Goal: Task Accomplishment & Management: Manage account settings

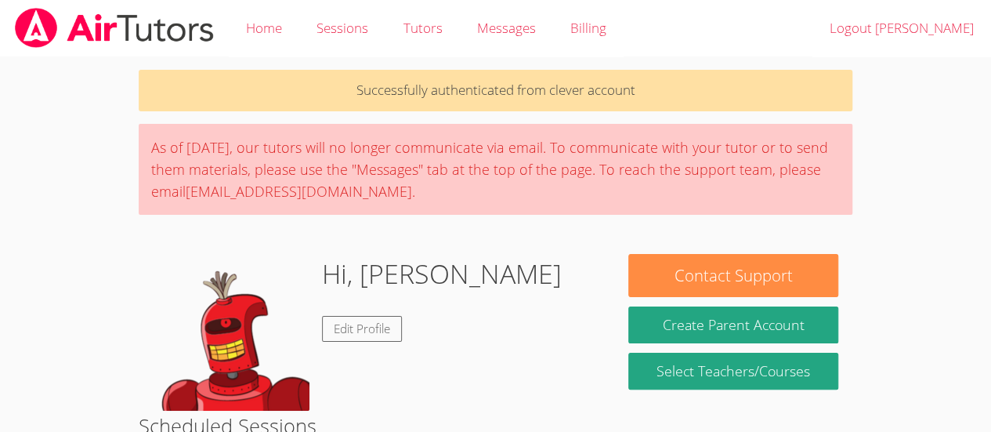
click at [454, 237] on div "Successfully authenticated from clever account As of Saturday, March 22nd, our …" at bounding box center [496, 399] width 744 height 684
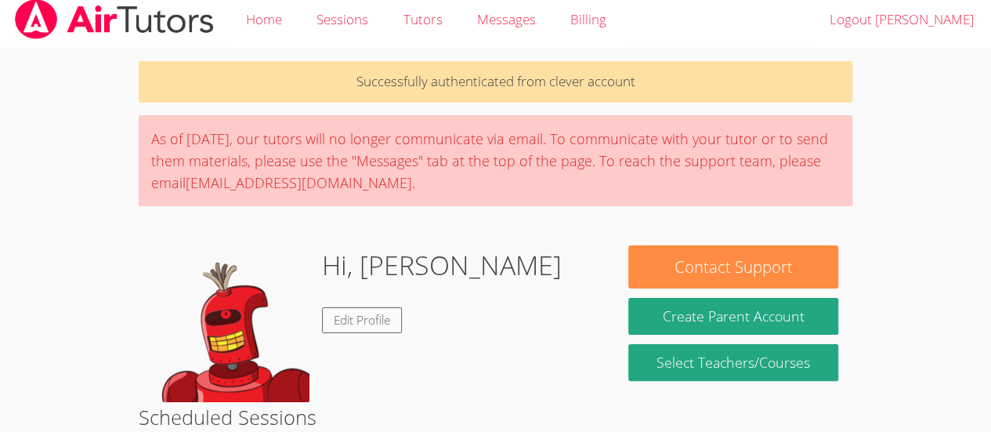
click at [453, 229] on div "Successfully authenticated from clever account As of Saturday, March 22nd, our …" at bounding box center [496, 391] width 744 height 684
click at [464, 208] on div "Successfully authenticated from clever account As of Saturday, March 22nd, our …" at bounding box center [496, 391] width 744 height 684
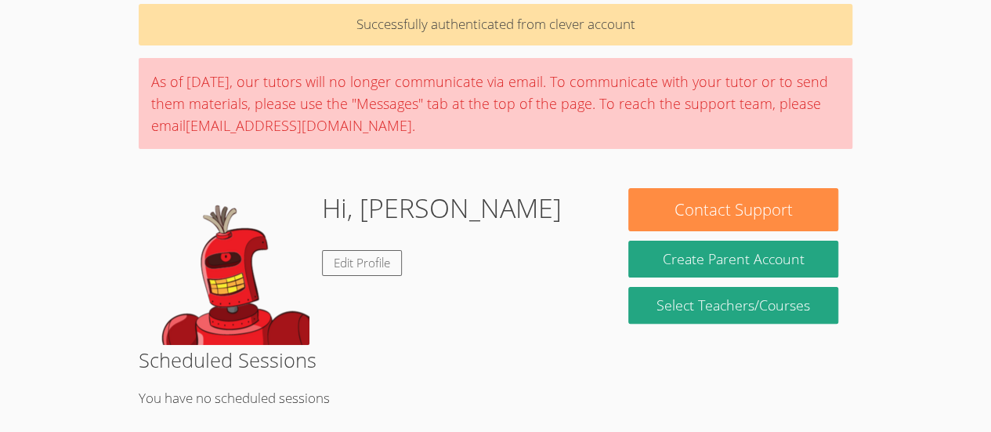
click at [475, 283] on div "Hi, Alison Edit Profile" at bounding box center [376, 266] width 447 height 157
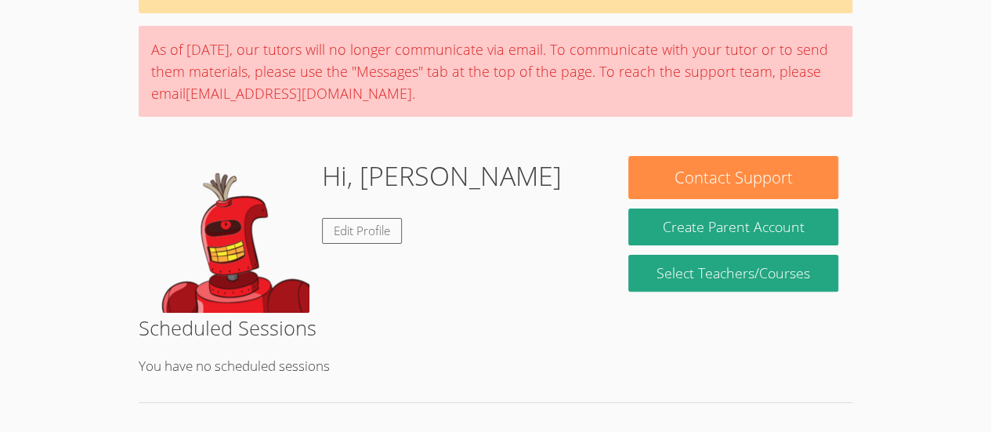
scroll to position [99, 0]
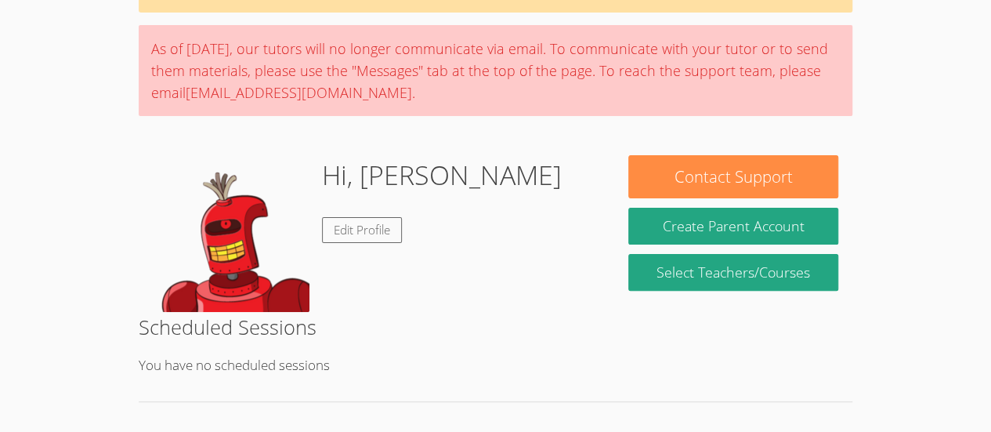
click at [298, 243] on img at bounding box center [231, 233] width 157 height 157
click at [291, 296] on img at bounding box center [231, 233] width 157 height 157
click at [310, 294] on div "Hi, Alison Edit Profile" at bounding box center [376, 233] width 447 height 157
click at [315, 297] on div "Hi, Alison Edit Profile" at bounding box center [376, 233] width 447 height 157
click at [324, 303] on div "Hi, Alison Edit Profile" at bounding box center [442, 233] width 240 height 157
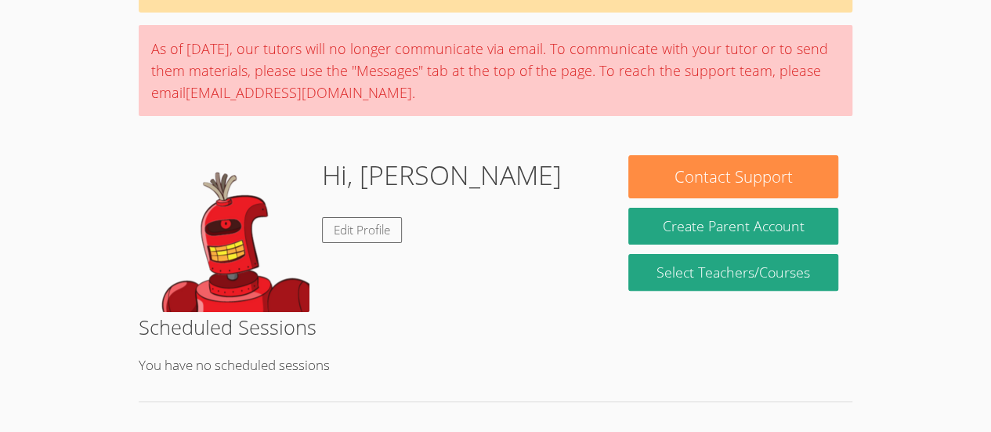
click at [352, 277] on div "Hi, Alison Edit Profile" at bounding box center [442, 233] width 240 height 157
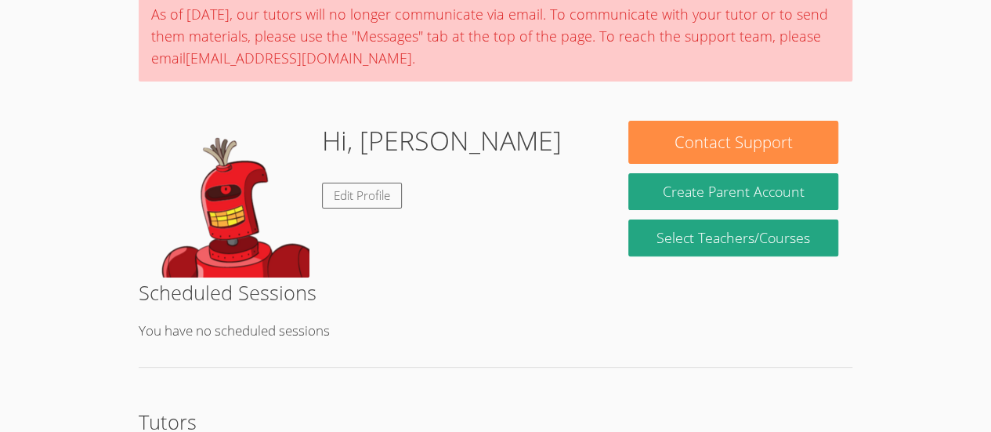
scroll to position [0, 0]
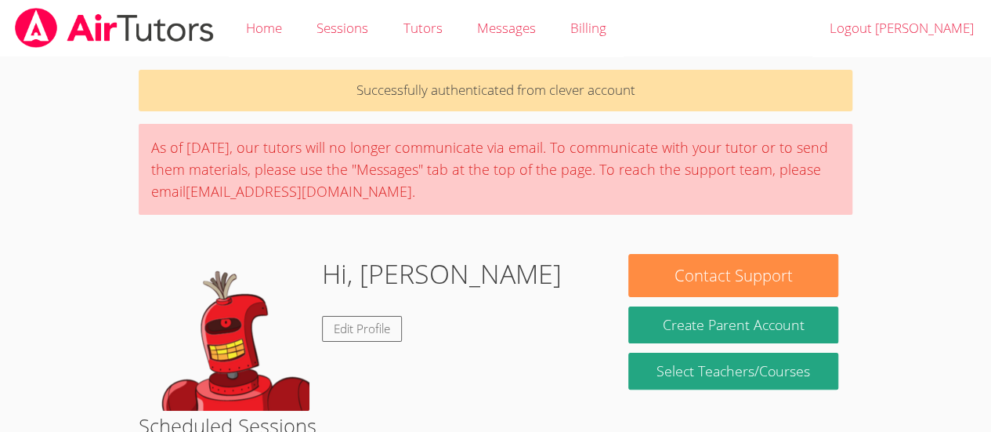
click at [561, 166] on div "As of Saturday, March 22nd, our tutors will no longer communicate via email. To…" at bounding box center [496, 169] width 714 height 91
click at [639, 93] on p "Successfully authenticated from clever account" at bounding box center [496, 91] width 714 height 42
click at [111, 265] on body "Home Sessions Tutors Messages Billing Logout Alison Successfully authenticated …" at bounding box center [495, 216] width 991 height 432
click at [63, 231] on body "Home Sessions Tutors Messages Billing Logout Alison Successfully authenticated …" at bounding box center [495, 216] width 991 height 432
click at [136, 276] on div "Successfully authenticated from clever account As of Saturday, March 22nd, our …" at bounding box center [496, 399] width 744 height 684
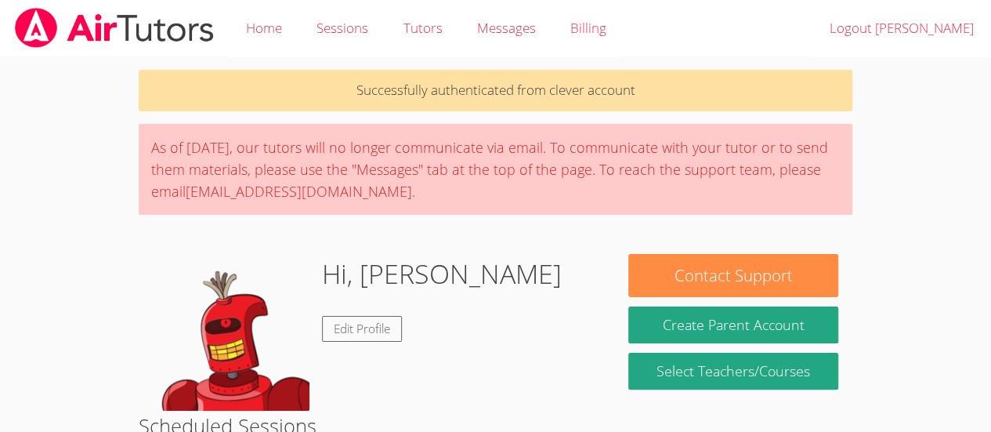
click at [125, 263] on div "Successfully authenticated from clever account As of Saturday, March 22nd, our …" at bounding box center [496, 399] width 744 height 684
click at [111, 251] on body "Home Sessions Tutors Messages Billing Logout Alison Successfully authenticated …" at bounding box center [495, 216] width 991 height 432
click at [97, 238] on body "Home Sessions Tutors Messages Billing Logout Alison Successfully authenticated …" at bounding box center [495, 216] width 991 height 432
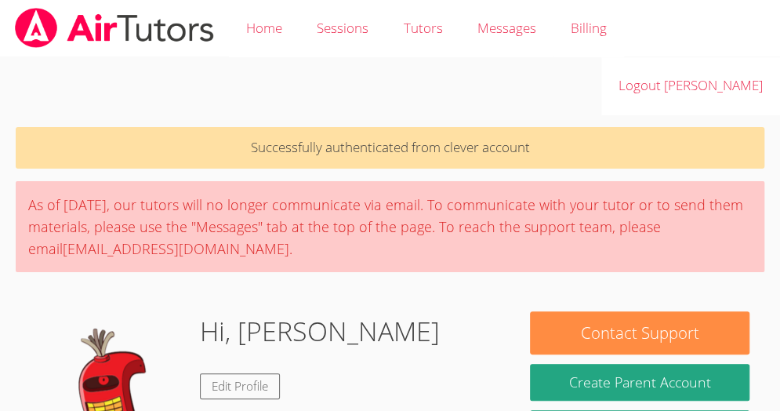
drag, startPoint x: 147, startPoint y: 297, endPoint x: 145, endPoint y: 289, distance: 8.0
click at [145, 311] on img at bounding box center [109, 389] width 157 height 157
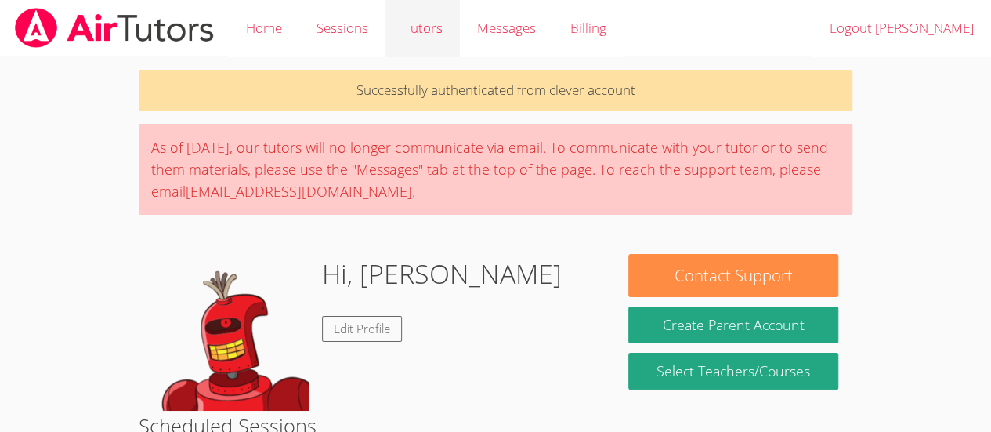
click at [418, 31] on link "Tutors" at bounding box center [423, 28] width 74 height 57
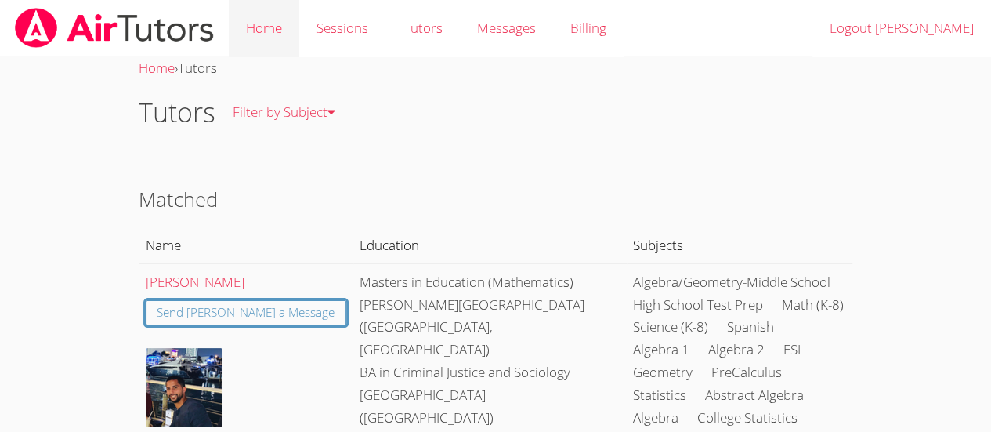
click at [273, 8] on link "Home" at bounding box center [264, 28] width 71 height 57
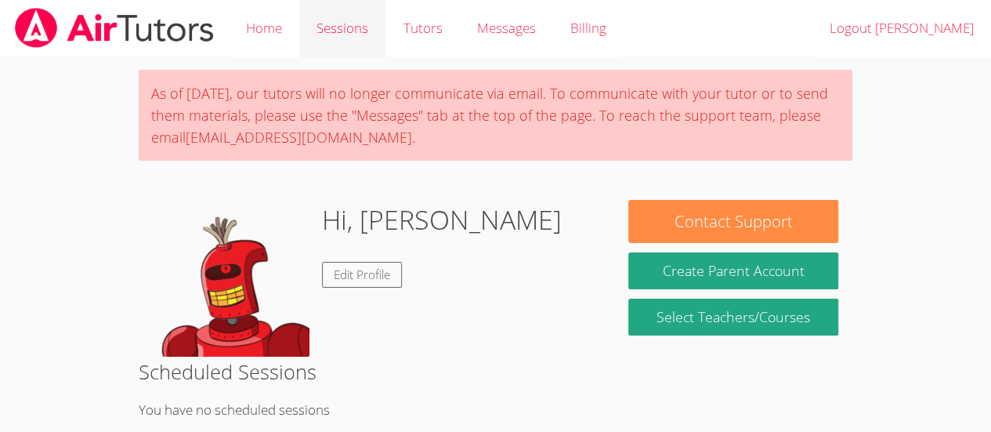
click at [337, 39] on link "Sessions" at bounding box center [342, 28] width 86 height 57
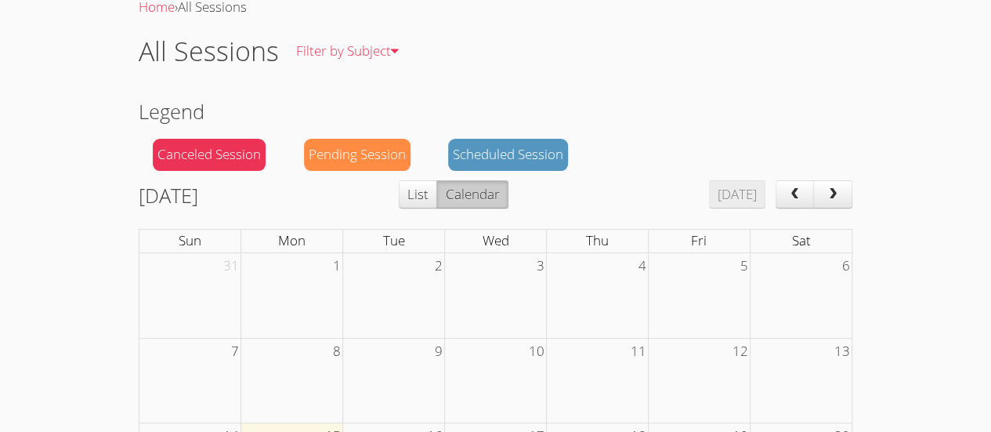
scroll to position [29, 0]
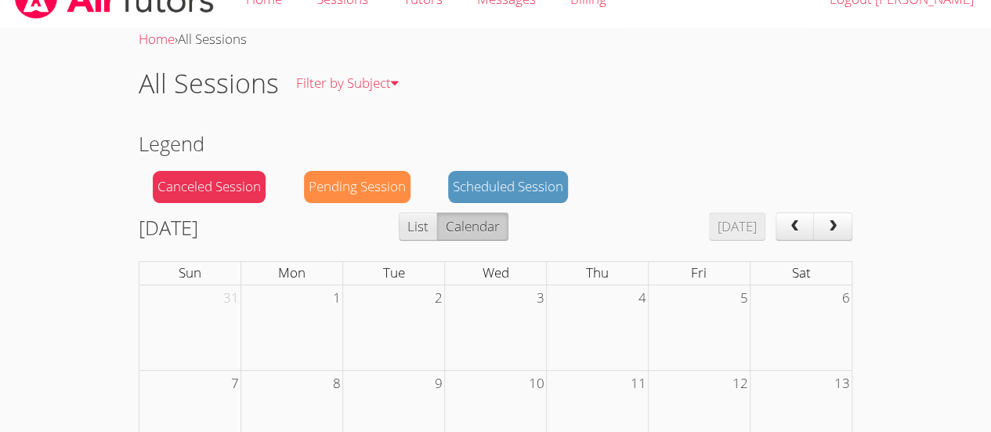
click at [437, 219] on button "List" at bounding box center [418, 226] width 38 height 28
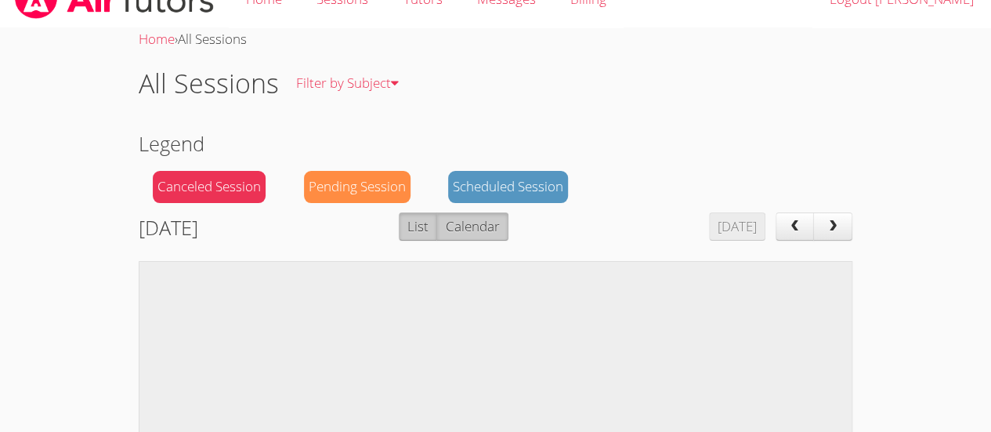
click at [508, 225] on button "Calendar" at bounding box center [471, 226] width 71 height 28
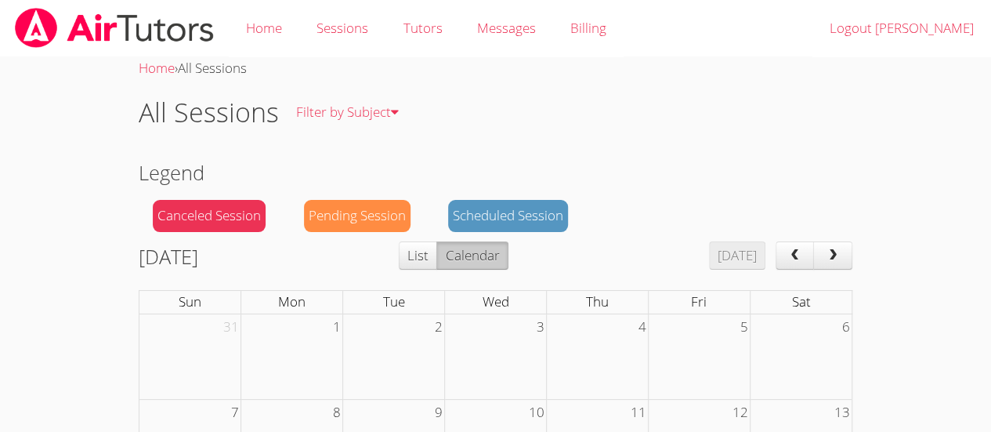
scroll to position [2, 0]
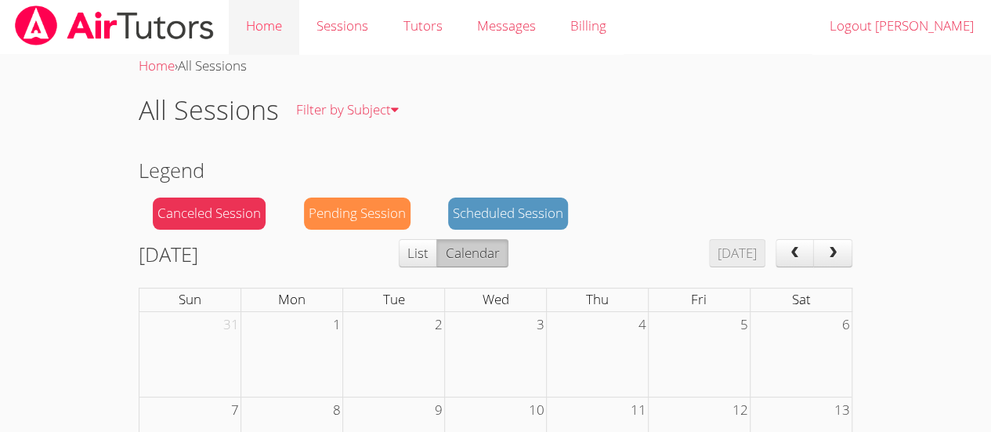
click at [244, 20] on link "Home" at bounding box center [264, 26] width 71 height 57
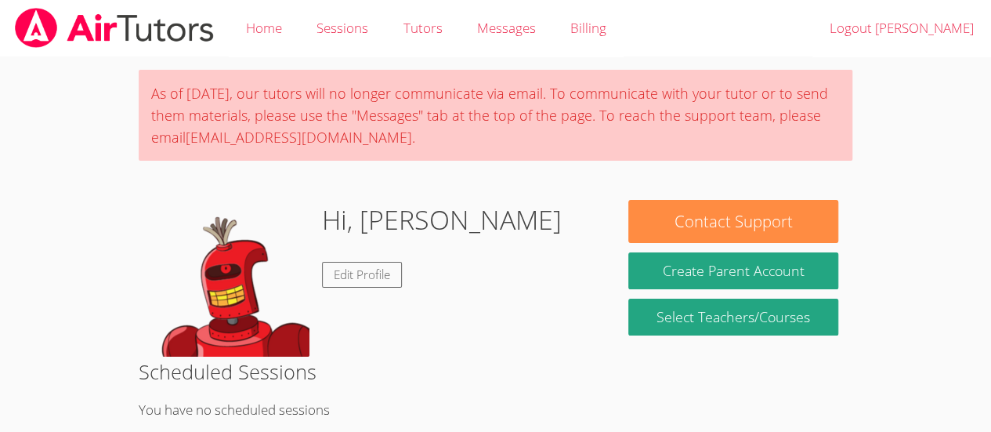
click at [389, 292] on div "Hi, Alison Edit Profile" at bounding box center [442, 278] width 240 height 157
click at [354, 280] on link "Edit Profile" at bounding box center [362, 275] width 80 height 26
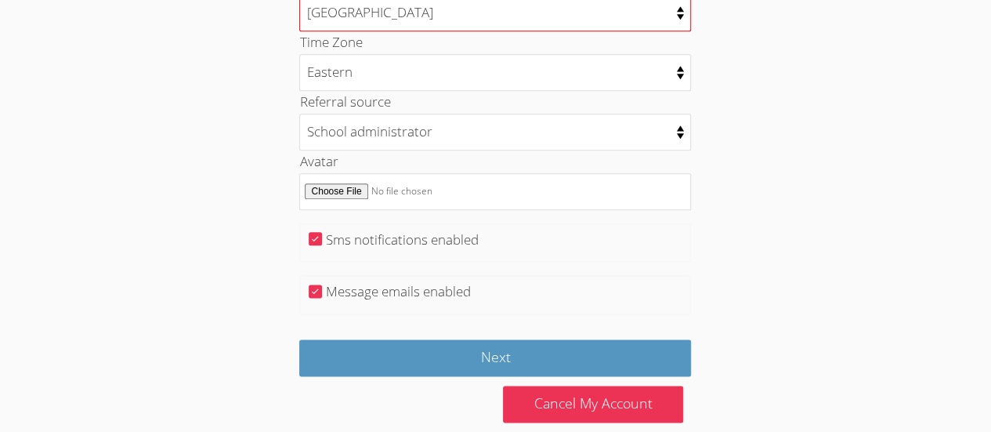
scroll to position [880, 0]
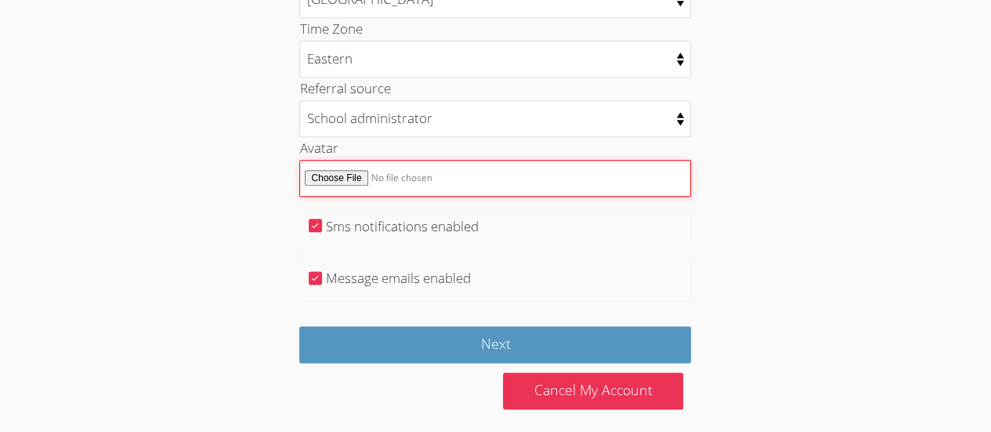
click at [377, 167] on input "Avatar" at bounding box center [495, 178] width 392 height 37
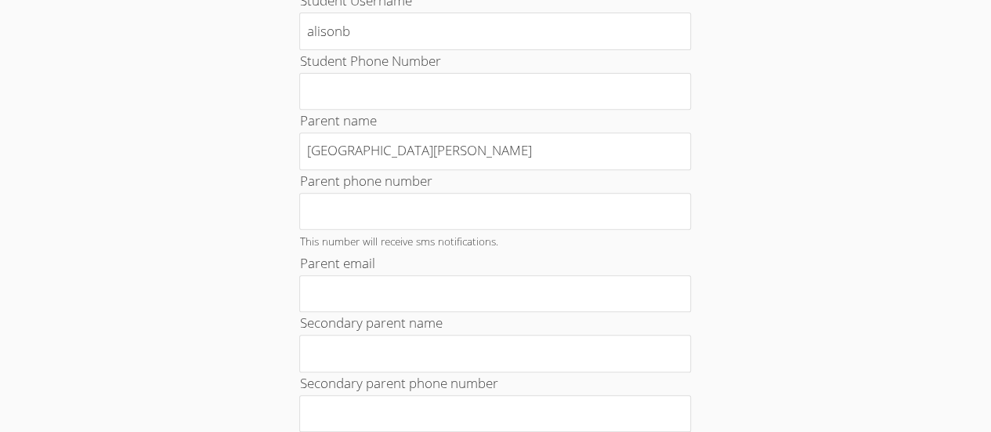
scroll to position [0, 0]
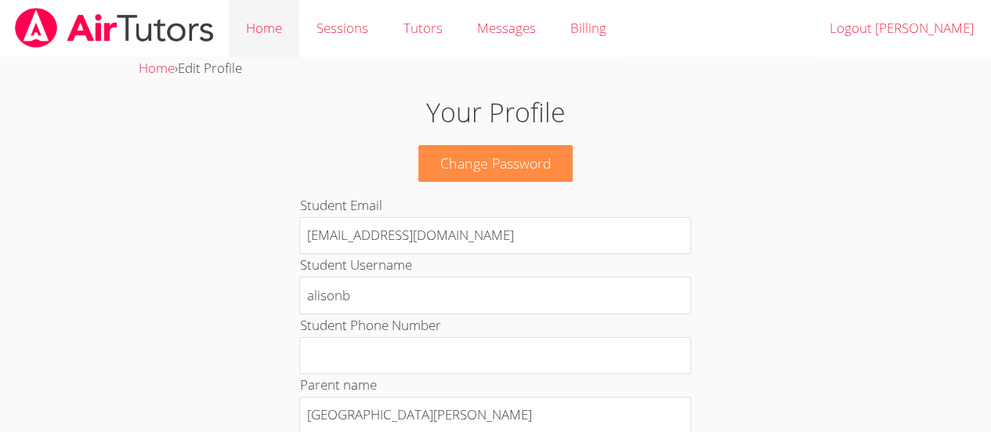
click at [251, 26] on link "Home" at bounding box center [264, 28] width 71 height 57
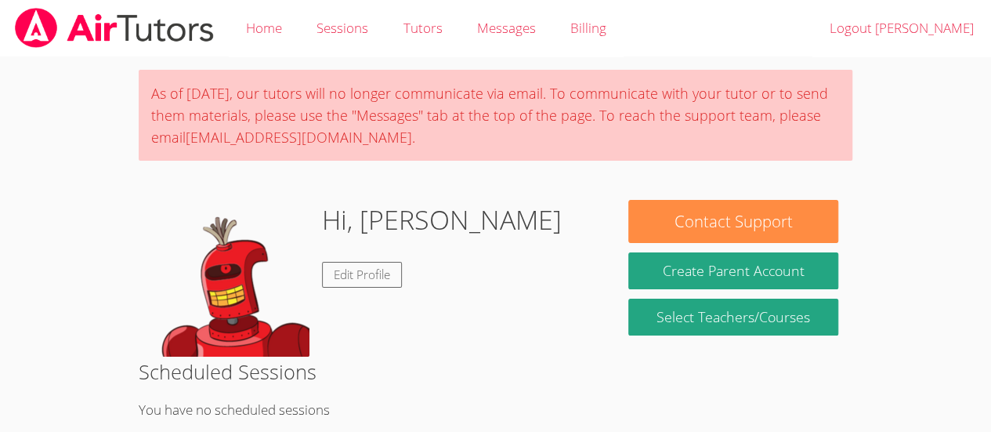
click at [384, 95] on div "As of Saturday, March 22nd, our tutors will no longer communicate via email. To…" at bounding box center [496, 115] width 714 height 91
click at [116, 248] on body "Home Sessions Tutors Messages Billing Logout Alison As of Saturday, March 22nd,…" at bounding box center [495, 216] width 991 height 432
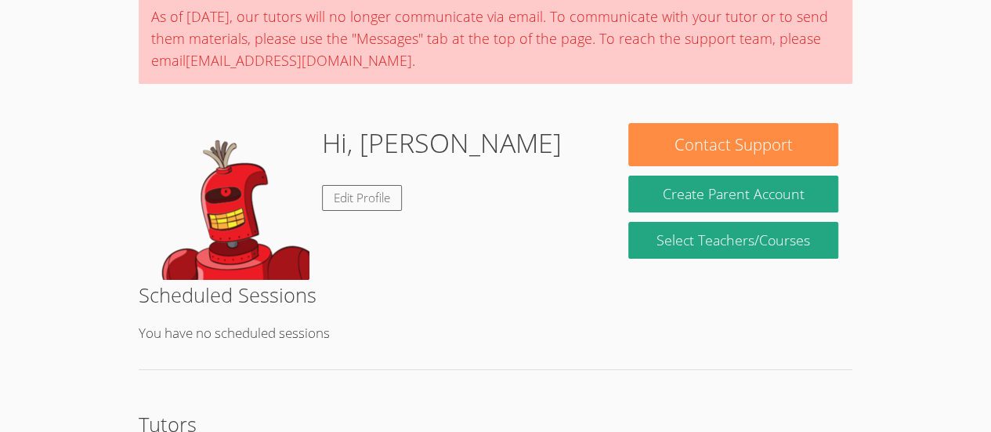
scroll to position [78, 0]
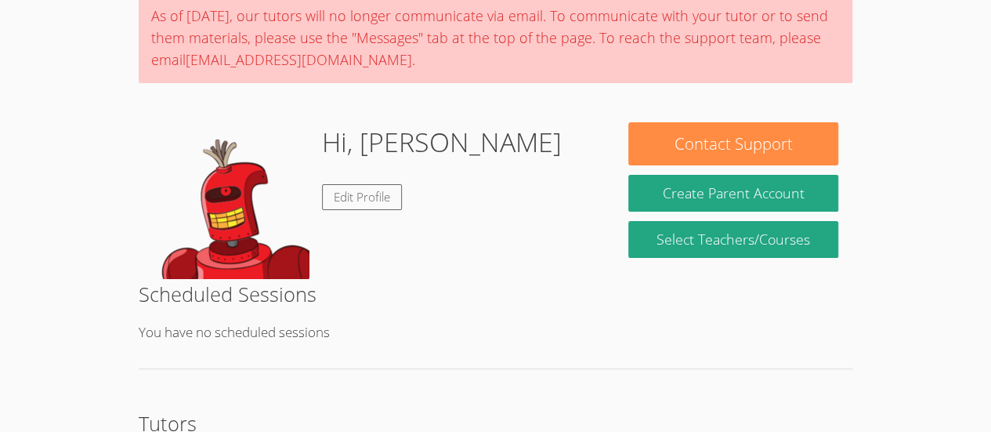
click at [494, 136] on div "Hi, Alison Edit Profile" at bounding box center [376, 200] width 447 height 157
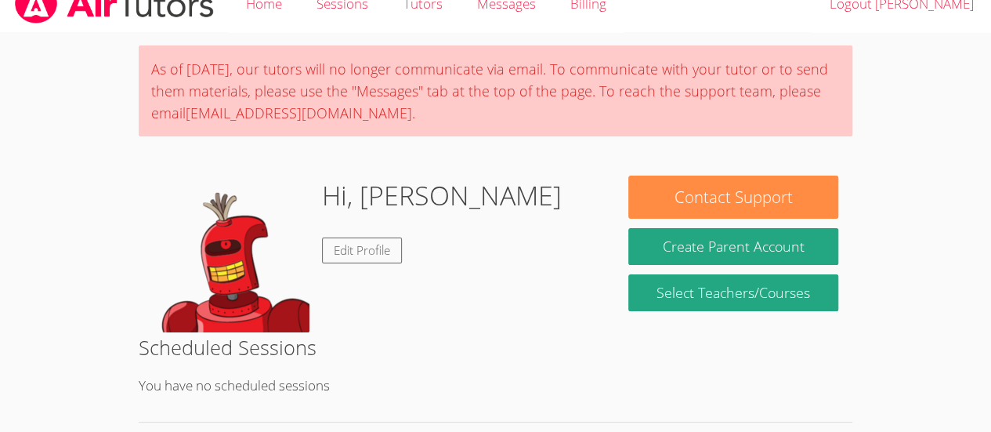
scroll to position [0, 0]
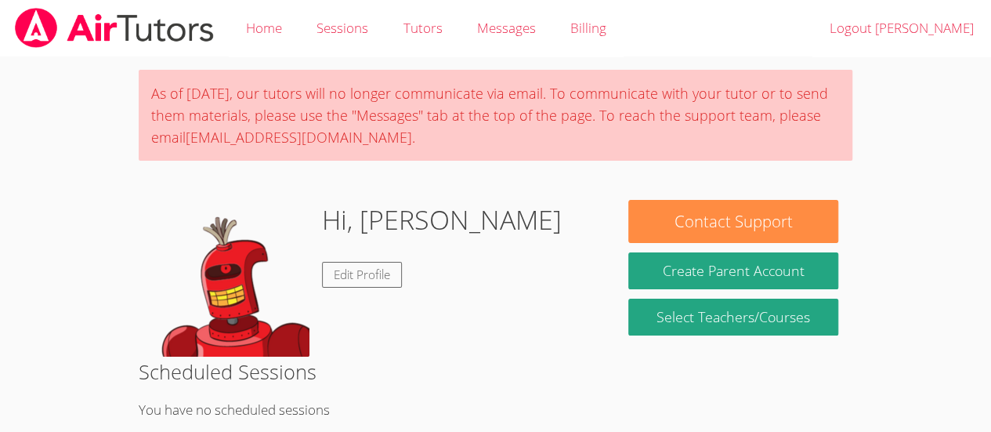
click at [473, 159] on div "As of Saturday, March 22nd, our tutors will no longer communicate via email. To…" at bounding box center [496, 115] width 714 height 91
click at [498, 42] on link "Messages" at bounding box center [506, 28] width 93 height 57
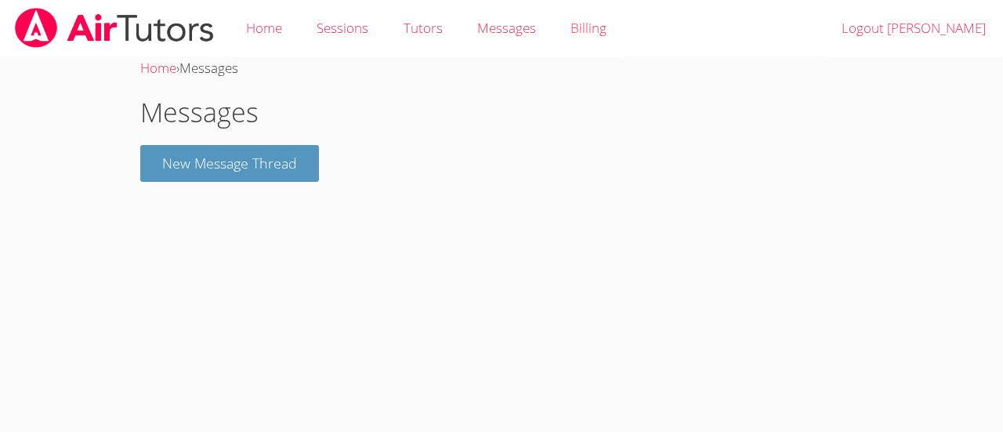
click at [151, 181] on div "Home › Messages Messages New Message Thread" at bounding box center [501, 125] width 752 height 137
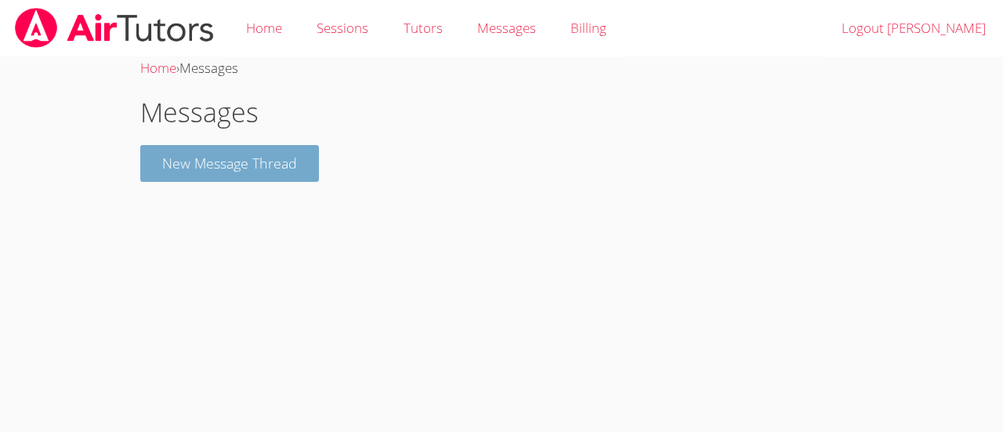
click at [292, 157] on button "New Message Thread" at bounding box center [229, 163] width 179 height 37
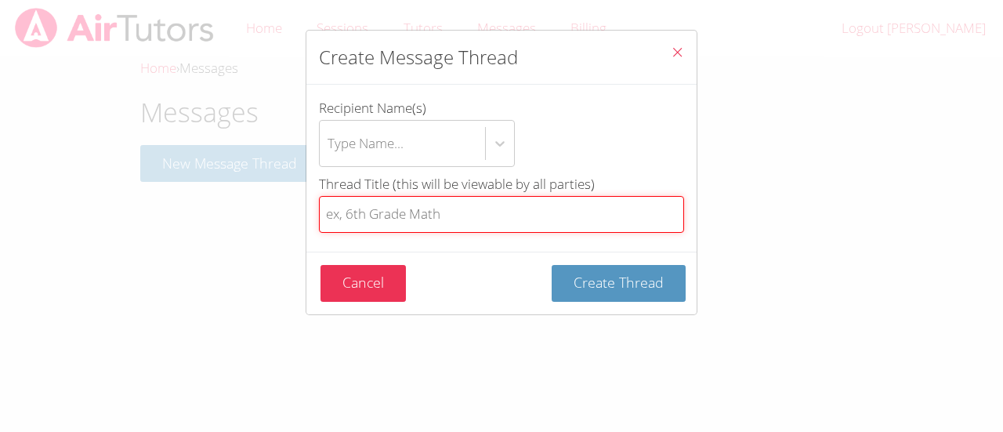
click at [481, 212] on input "Thread Title (this will be viewable by all parties)" at bounding box center [501, 214] width 365 height 37
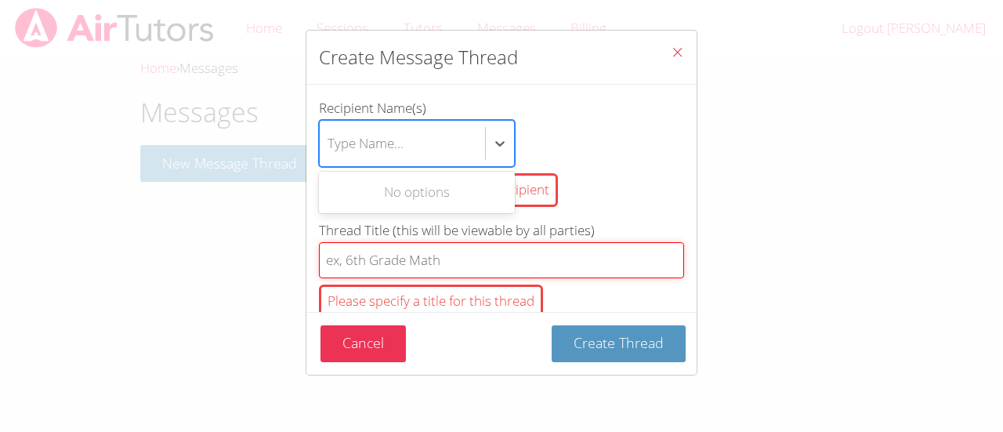
click at [476, 267] on input "Thread Title (this will be viewable by all parties) Please specify a title for …" at bounding box center [501, 260] width 365 height 37
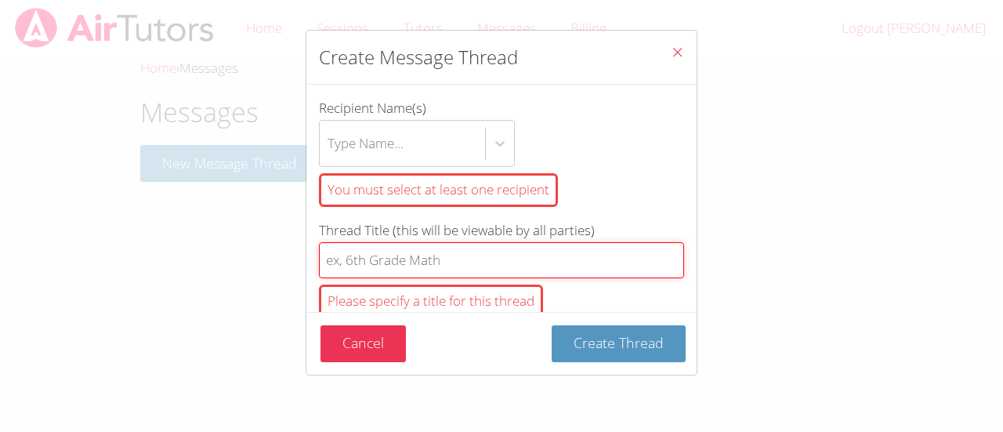
click at [525, 262] on input "Thread Title (this will be viewable by all parties) Please specify a title for …" at bounding box center [501, 260] width 365 height 37
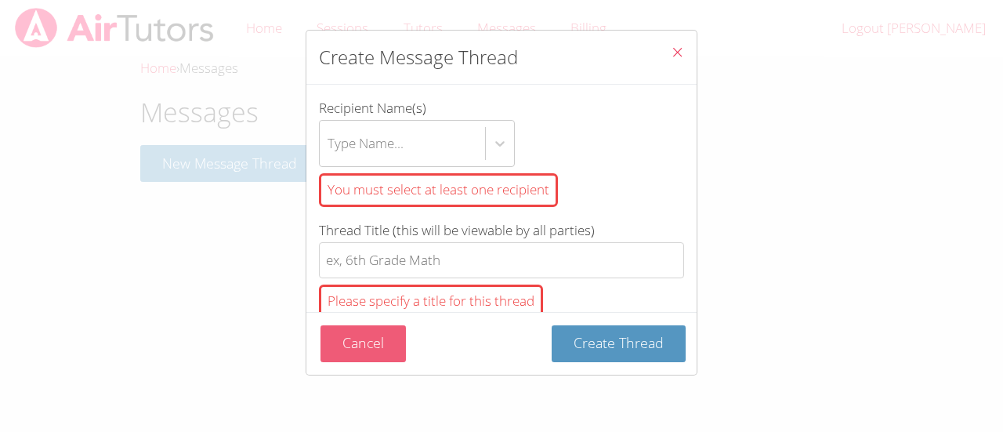
click at [393, 339] on button "Cancel" at bounding box center [362, 343] width 85 height 37
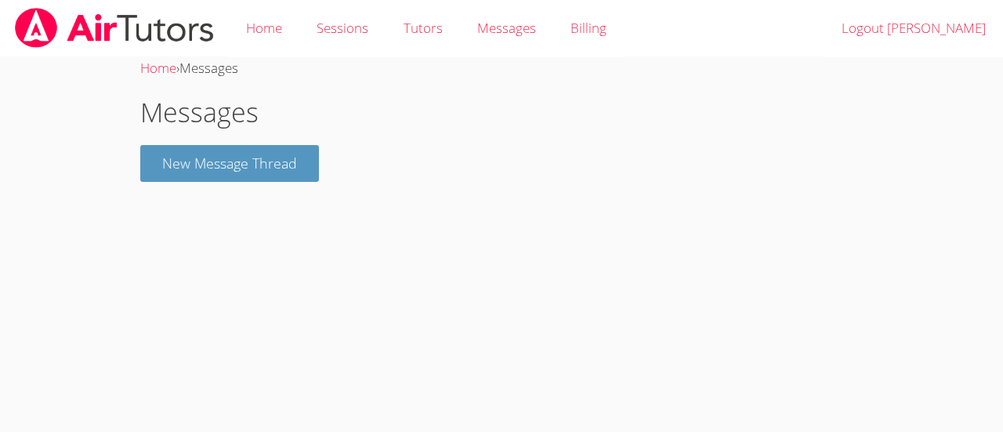
click at [398, 120] on h1 "Messages" at bounding box center [501, 112] width 722 height 40
click at [430, 24] on link "Tutors" at bounding box center [423, 28] width 74 height 57
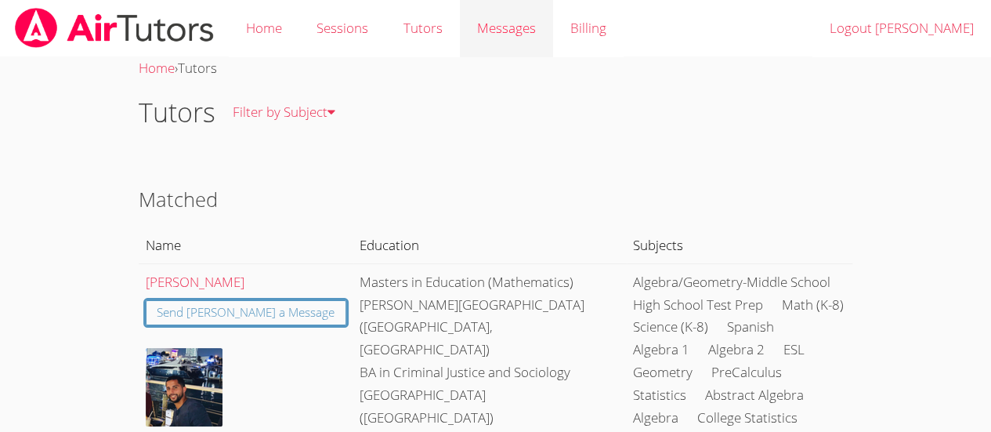
click at [501, 40] on link "Messages" at bounding box center [506, 28] width 93 height 57
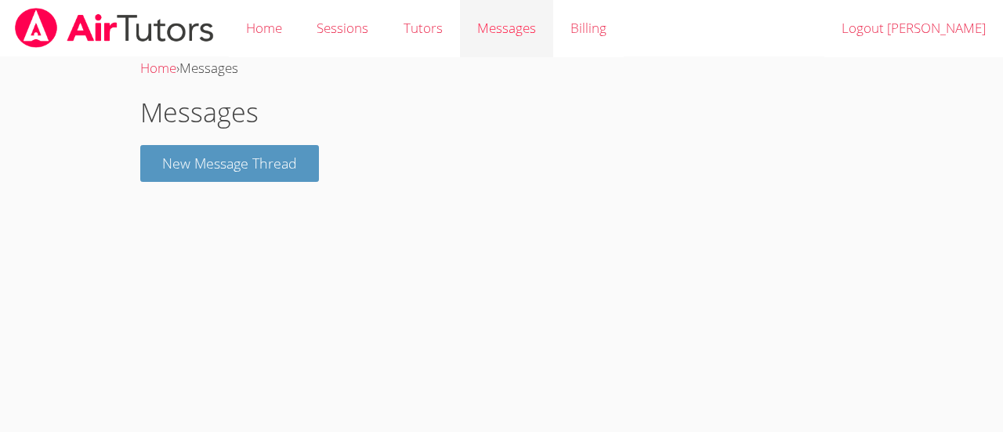
click at [505, 34] on span "Messages" at bounding box center [506, 28] width 59 height 18
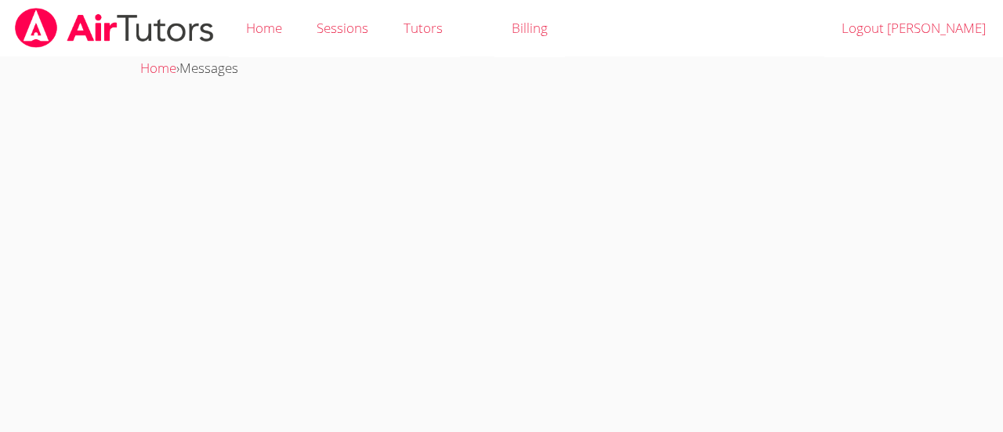
click at [555, 31] on link "Billing" at bounding box center [529, 28] width 71 height 57
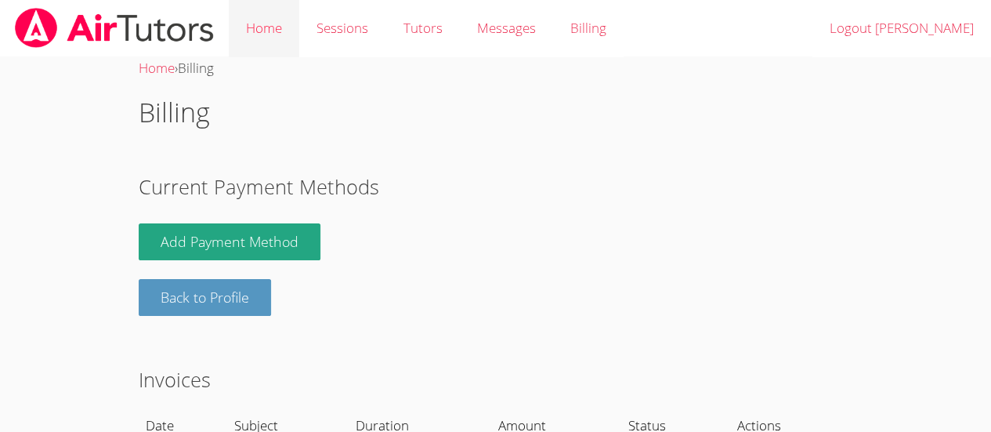
click at [237, 41] on link "Home" at bounding box center [264, 28] width 71 height 57
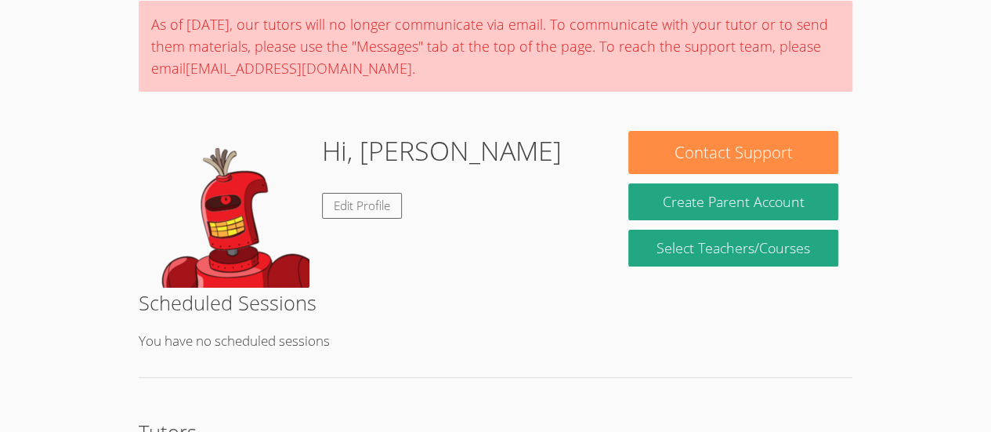
scroll to position [72, 0]
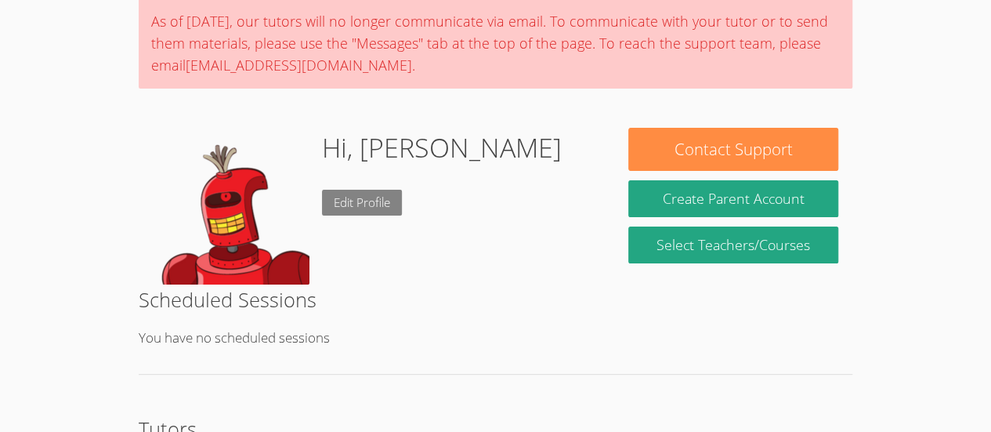
click at [357, 212] on link "Edit Profile" at bounding box center [362, 203] width 80 height 26
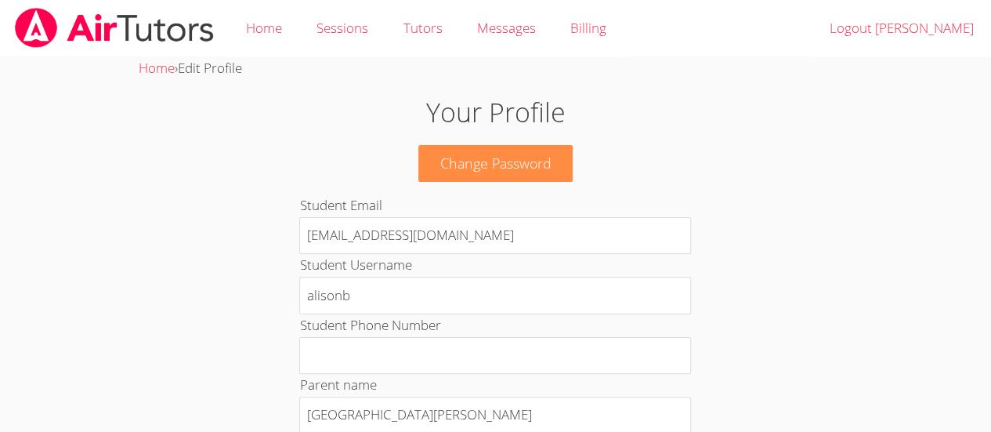
click at [294, 161] on p "Change Password" at bounding box center [495, 163] width 535 height 37
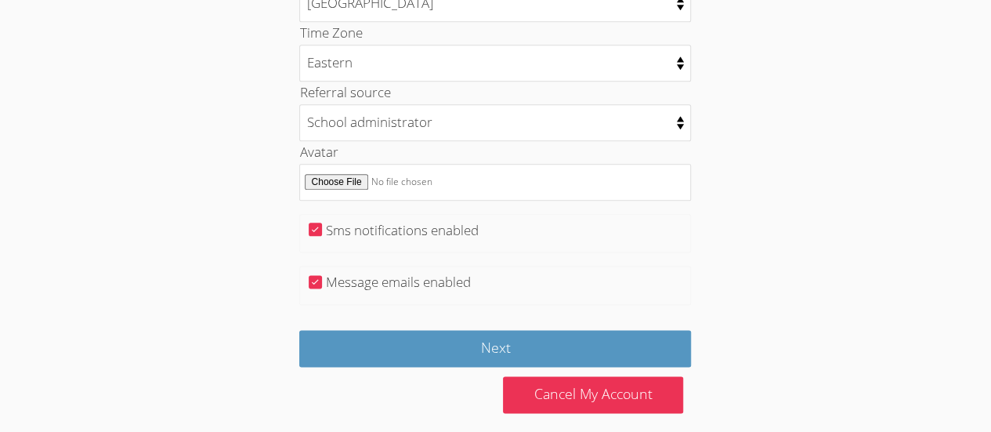
scroll to position [880, 0]
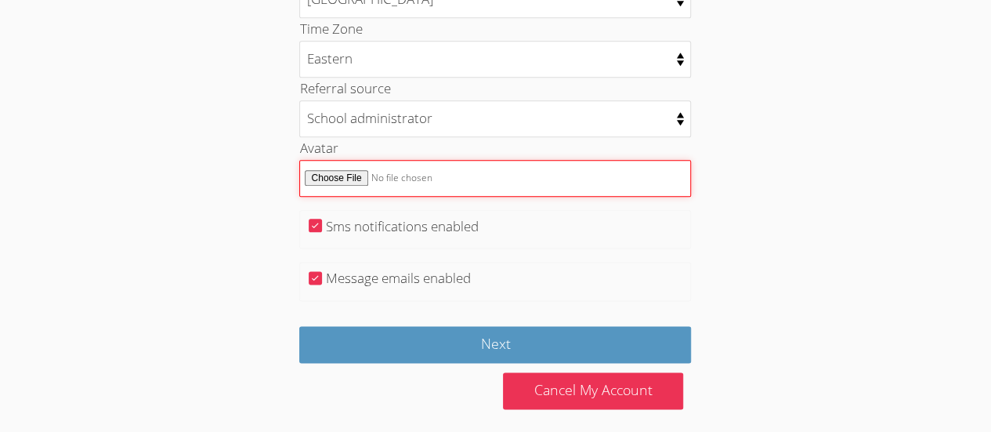
click at [459, 163] on input "Avatar" at bounding box center [495, 178] width 392 height 37
click at [418, 171] on input "Avatar" at bounding box center [495, 178] width 392 height 37
